Goal: Task Accomplishment & Management: Manage account settings

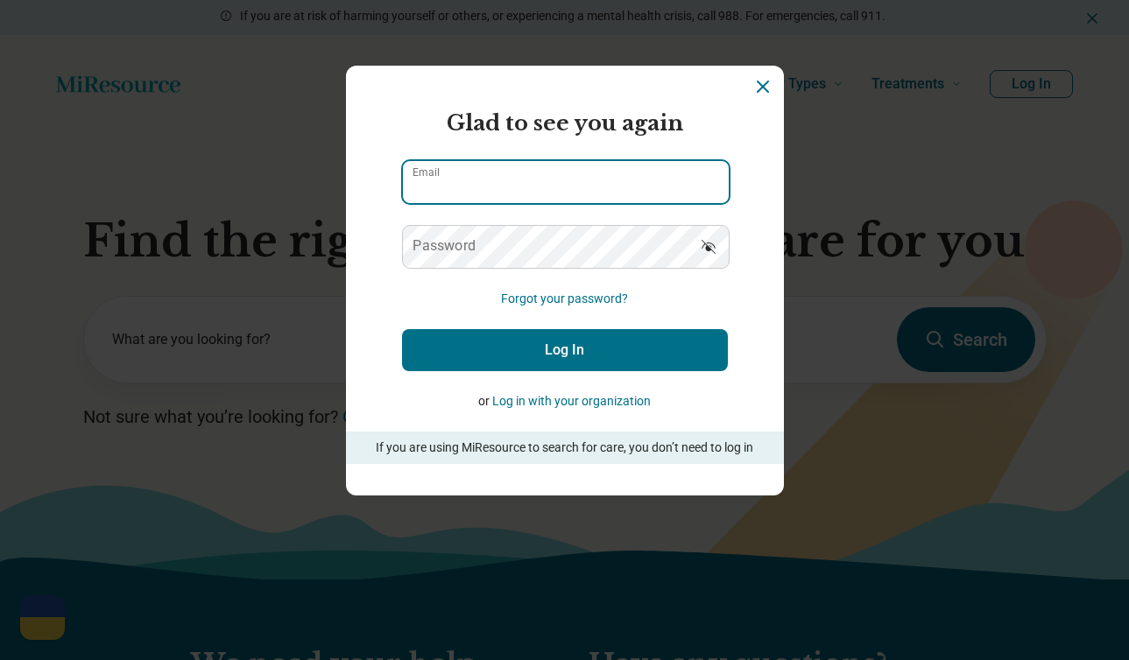
click at [673, 174] on input "Email" at bounding box center [566, 182] width 326 height 42
type input "**********"
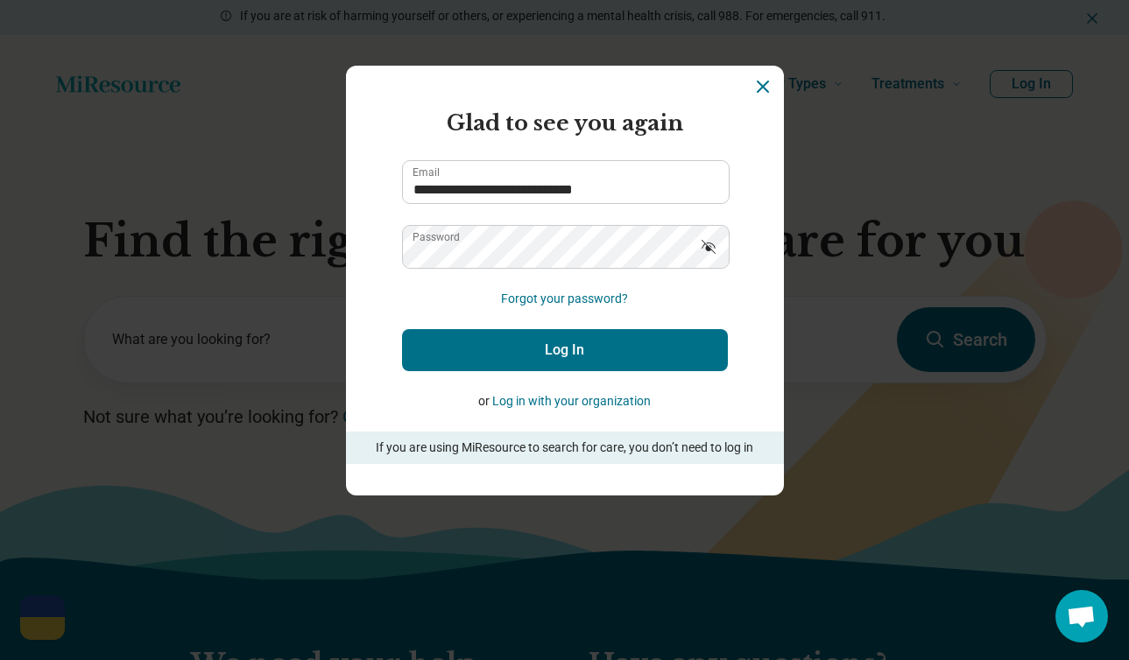
click at [705, 248] on icon "Show password" at bounding box center [709, 247] width 18 height 18
click at [644, 345] on button "Log In" at bounding box center [565, 350] width 326 height 42
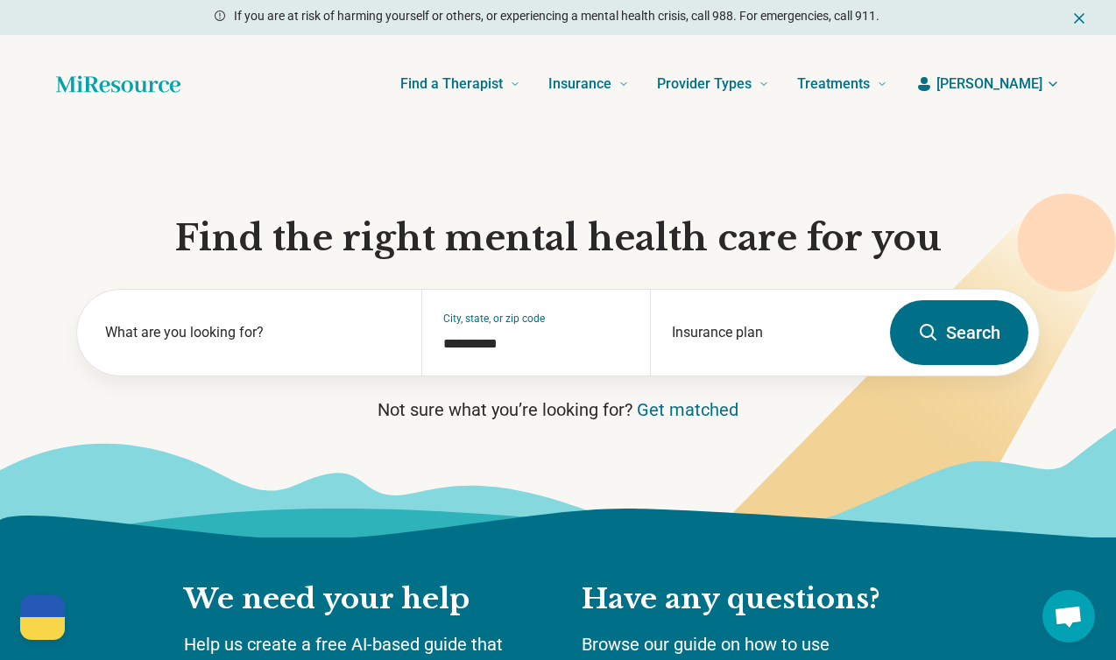
click at [1016, 82] on span "[PERSON_NAME]" at bounding box center [989, 84] width 106 height 21
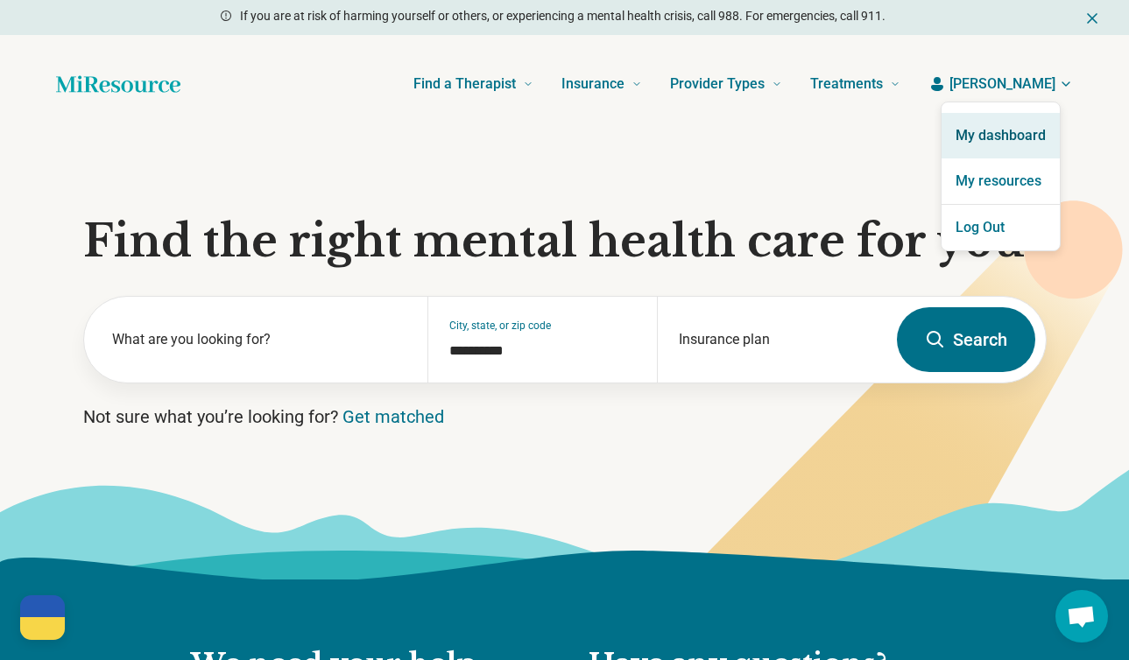
click at [1011, 127] on link "My dashboard" at bounding box center [1000, 136] width 118 height 46
click at [1010, 132] on link "My dashboard" at bounding box center [1000, 136] width 118 height 46
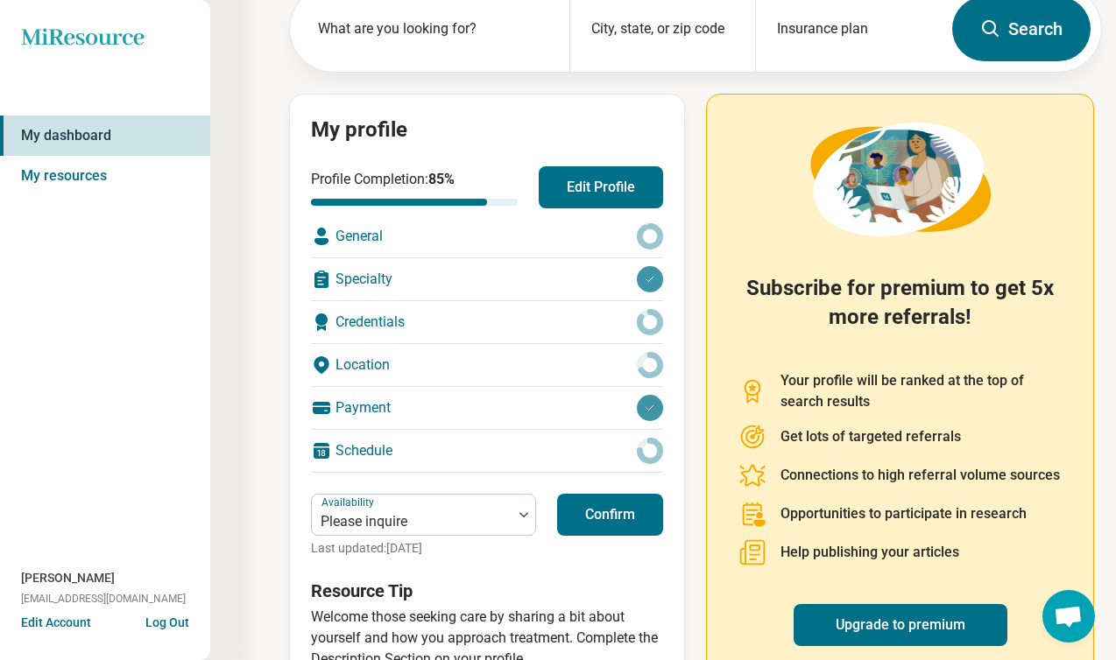
scroll to position [165, 0]
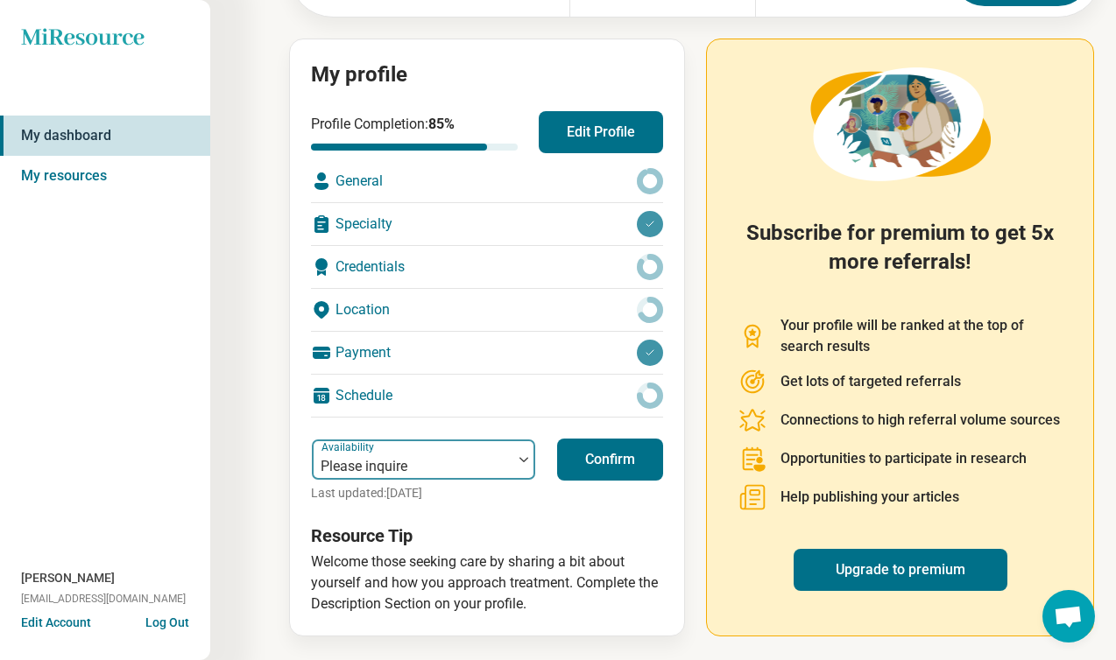
click at [523, 457] on img at bounding box center [523, 459] width 9 height 5
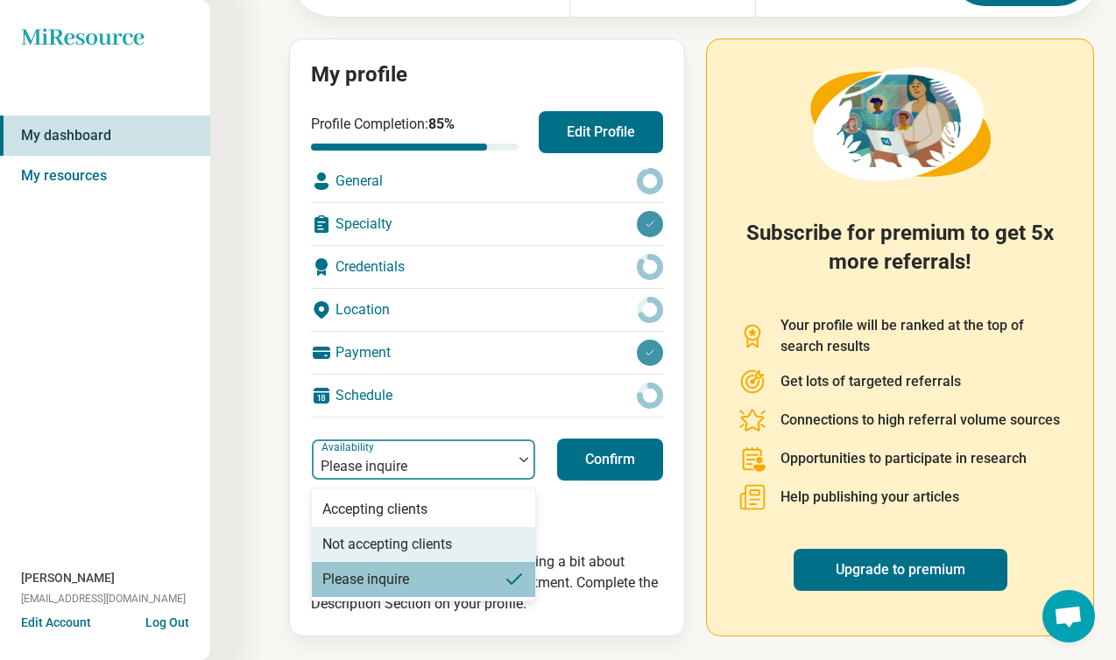
click at [492, 542] on div "Not accepting clients" at bounding box center [423, 544] width 223 height 35
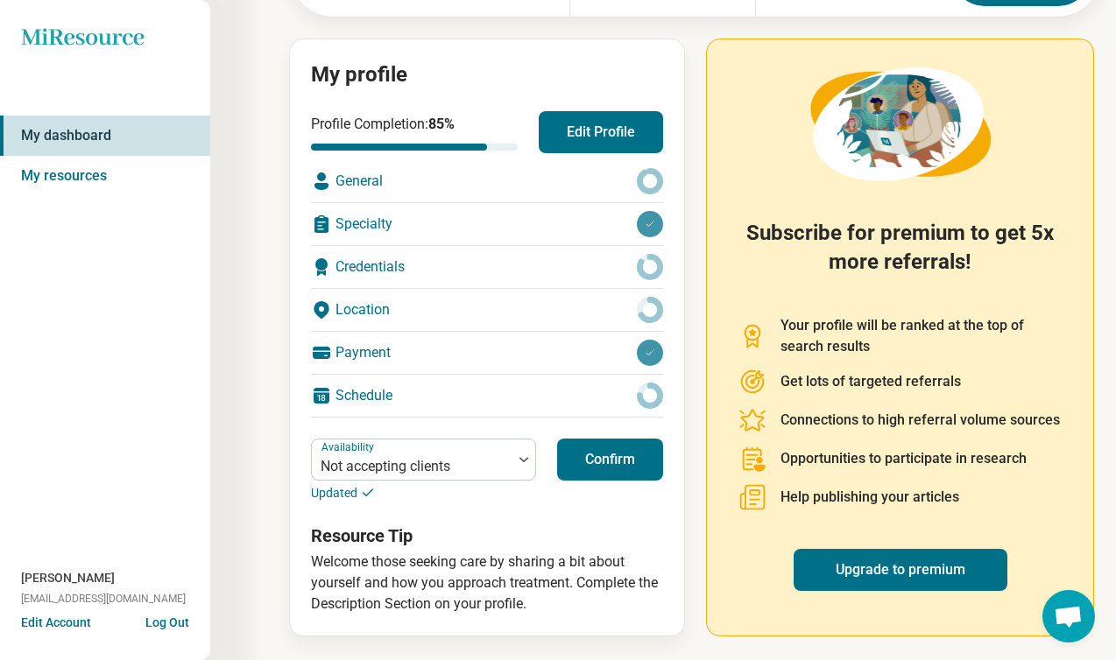
click at [602, 464] on button "Confirm" at bounding box center [610, 460] width 106 height 42
click at [157, 618] on button "Log Out" at bounding box center [167, 621] width 44 height 14
